Goal: Task Accomplishment & Management: Use online tool/utility

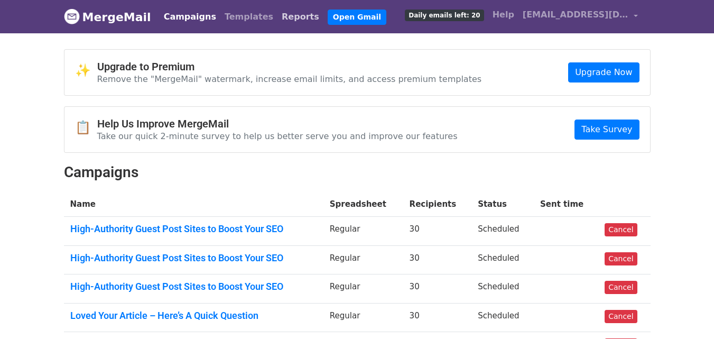
click at [277, 21] on link "Reports" at bounding box center [300, 16] width 46 height 21
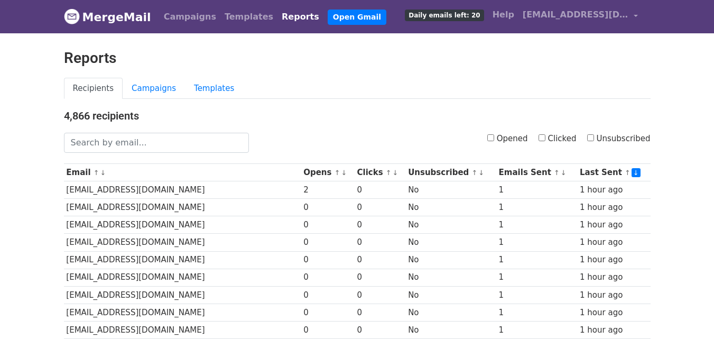
click at [545, 137] on input "Clicked" at bounding box center [541, 137] width 7 height 7
checkbox input "true"
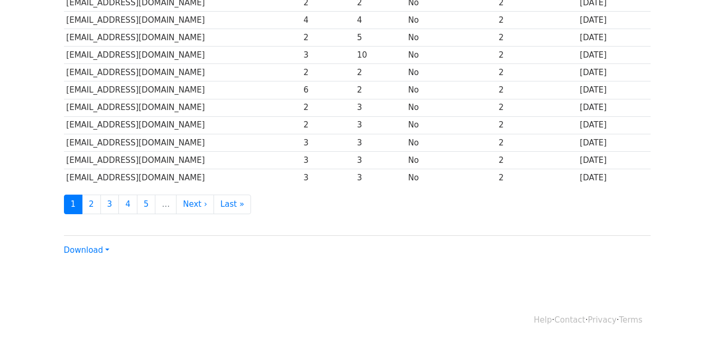
scroll to position [522, 0]
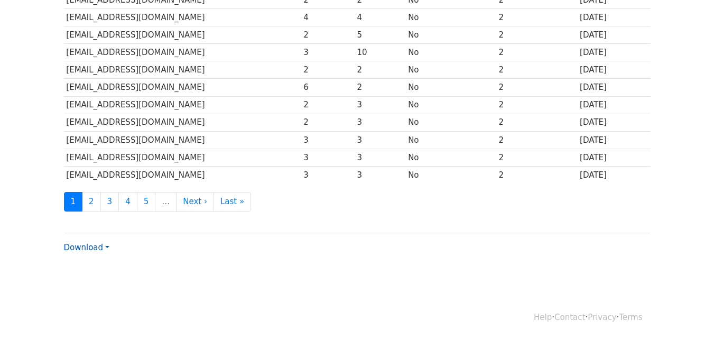
click at [96, 251] on link "Download" at bounding box center [86, 247] width 45 height 10
click at [94, 265] on link "CSV" at bounding box center [105, 267] width 83 height 17
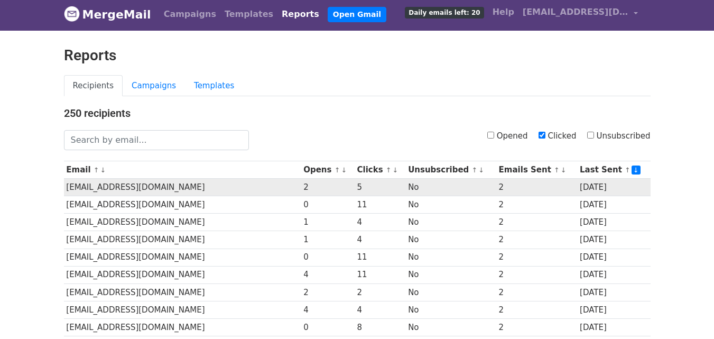
scroll to position [0, 0]
